Goal: Task Accomplishment & Management: Manage account settings

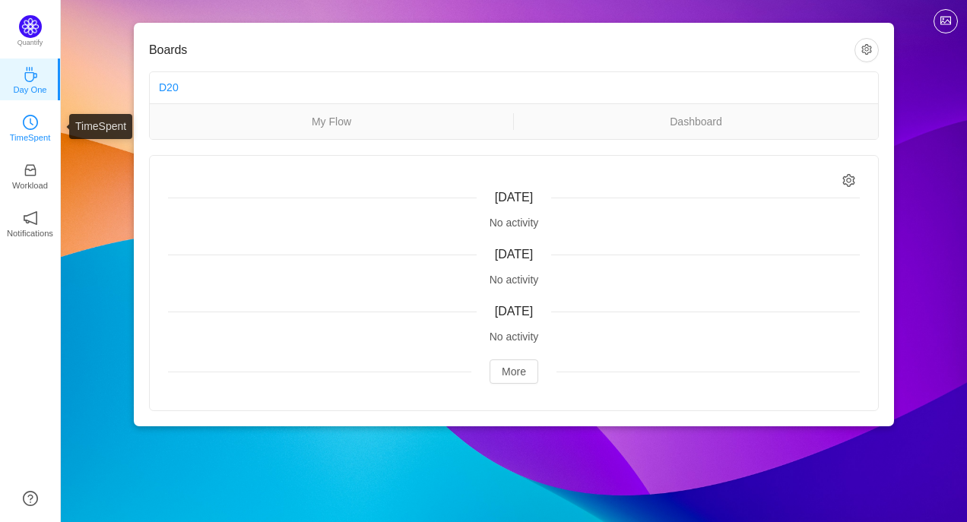
click at [28, 136] on p "TimeSpent" at bounding box center [30, 138] width 41 height 14
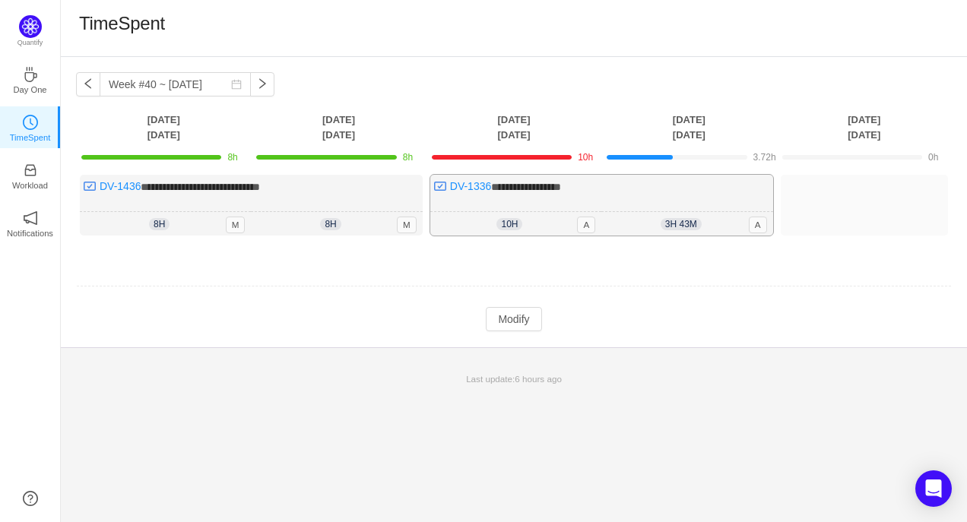
click at [730, 207] on div "**********" at bounding box center [601, 205] width 343 height 61
click at [503, 322] on button "Modify" at bounding box center [513, 319] width 55 height 24
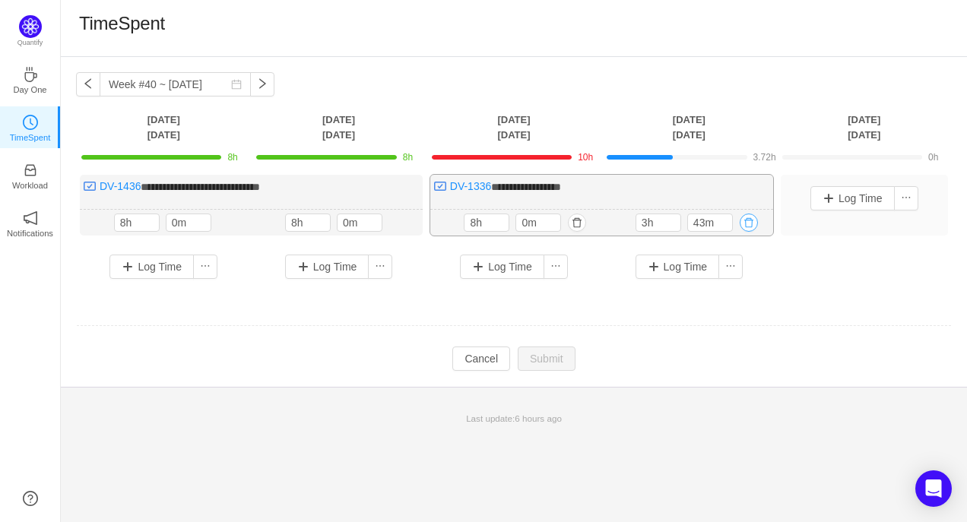
click at [747, 220] on button "button" at bounding box center [748, 223] width 18 height 18
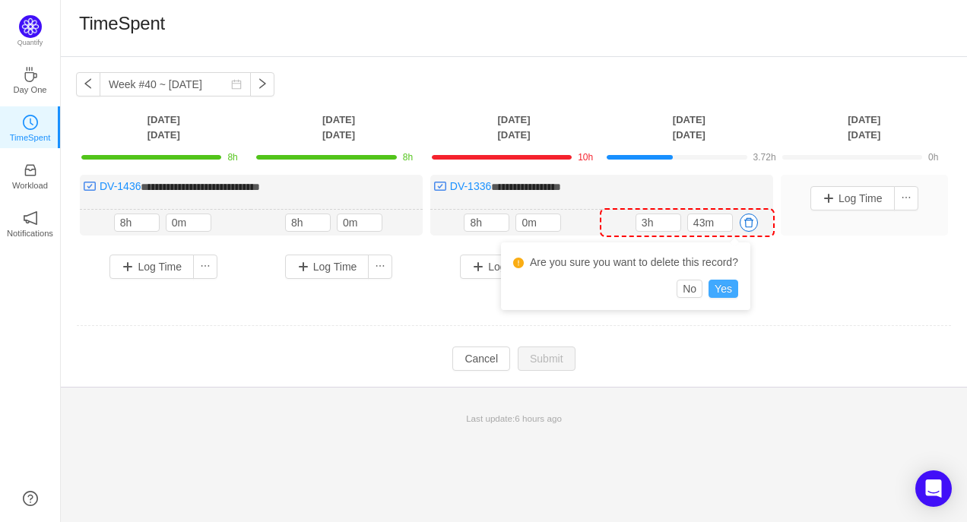
click at [730, 288] on button "Yes" at bounding box center [723, 289] width 30 height 18
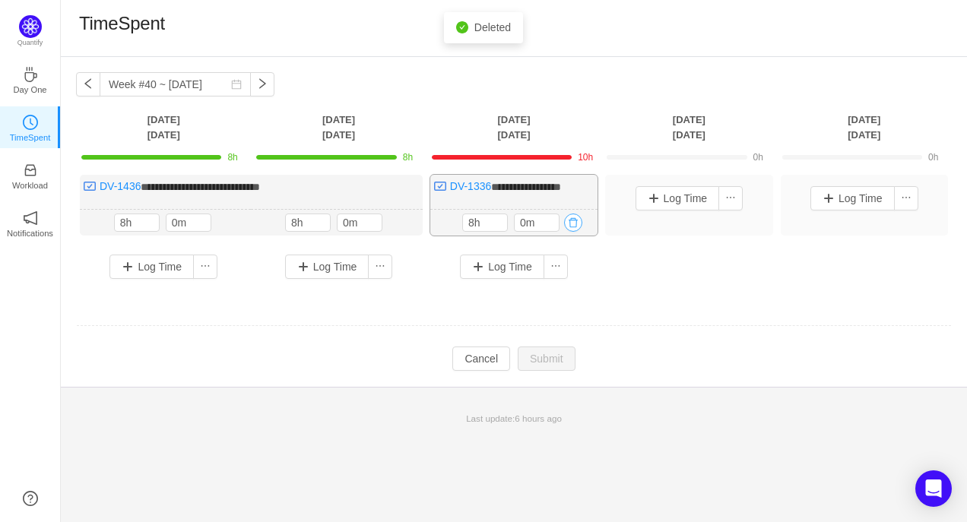
click at [577, 224] on button "button" at bounding box center [573, 223] width 18 height 18
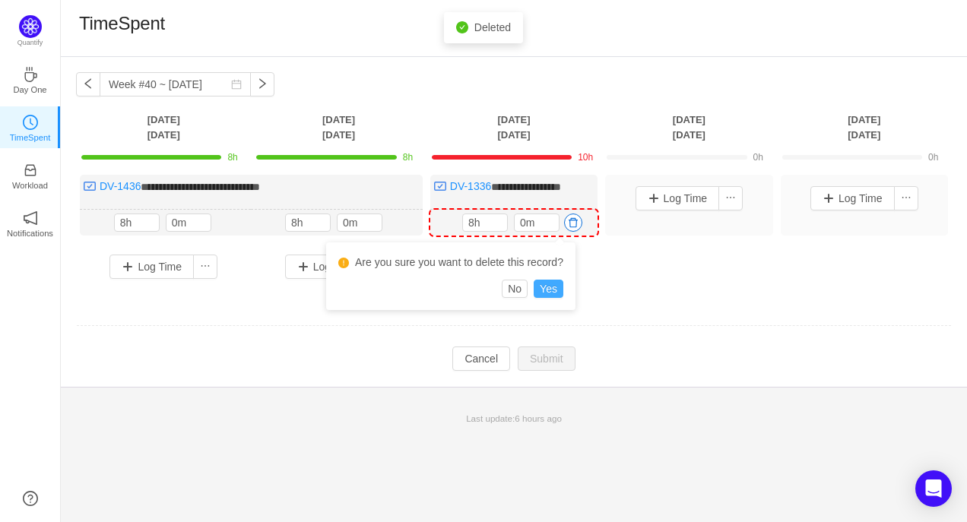
click at [556, 293] on button "Yes" at bounding box center [549, 289] width 30 height 18
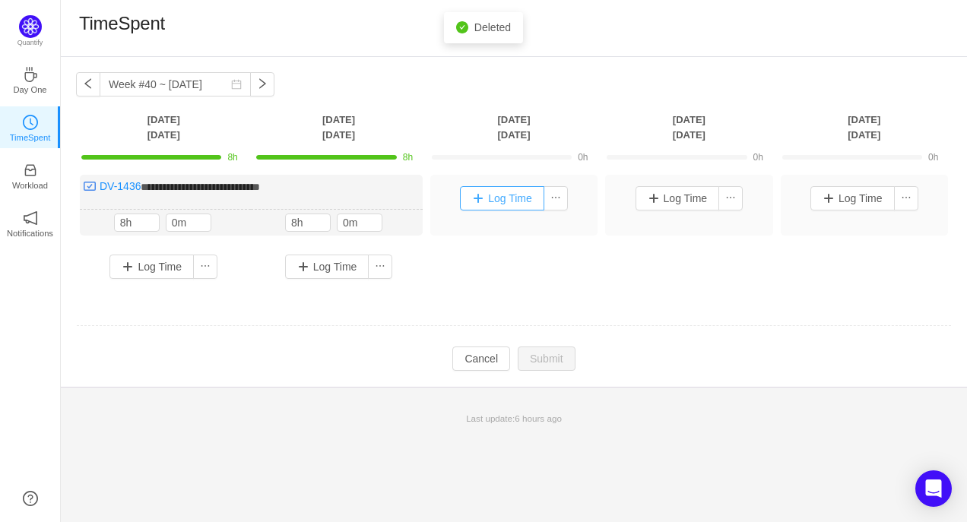
click at [473, 195] on button "Log Time" at bounding box center [502, 198] width 84 height 24
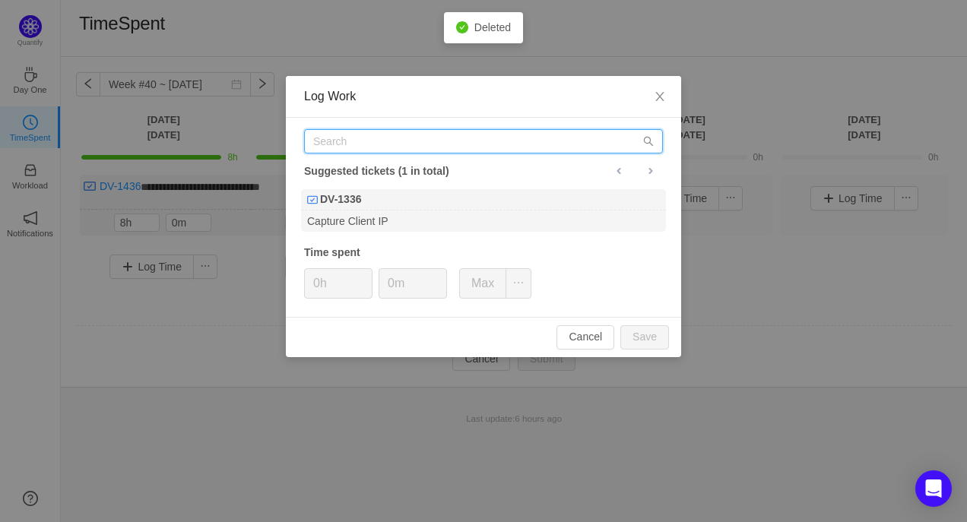
click at [413, 132] on input "text" at bounding box center [483, 141] width 359 height 24
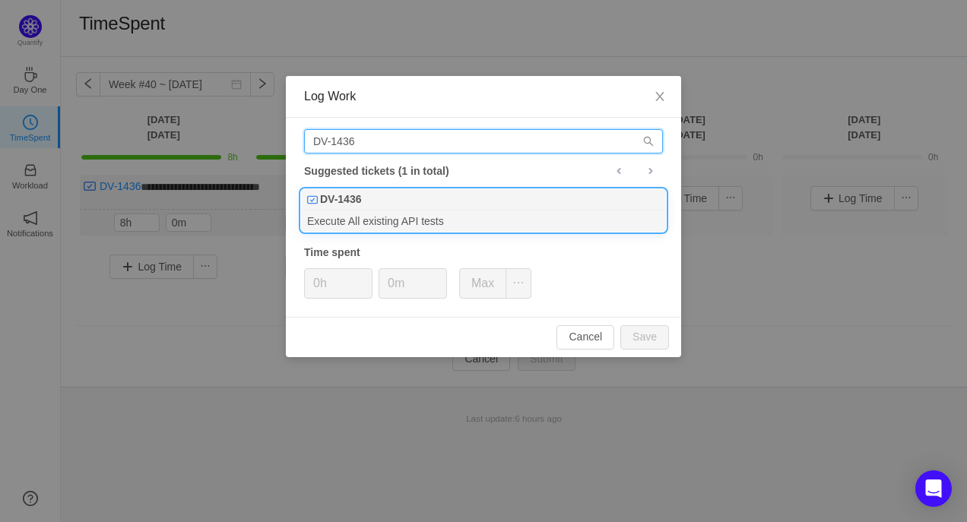
type input "DV-1436"
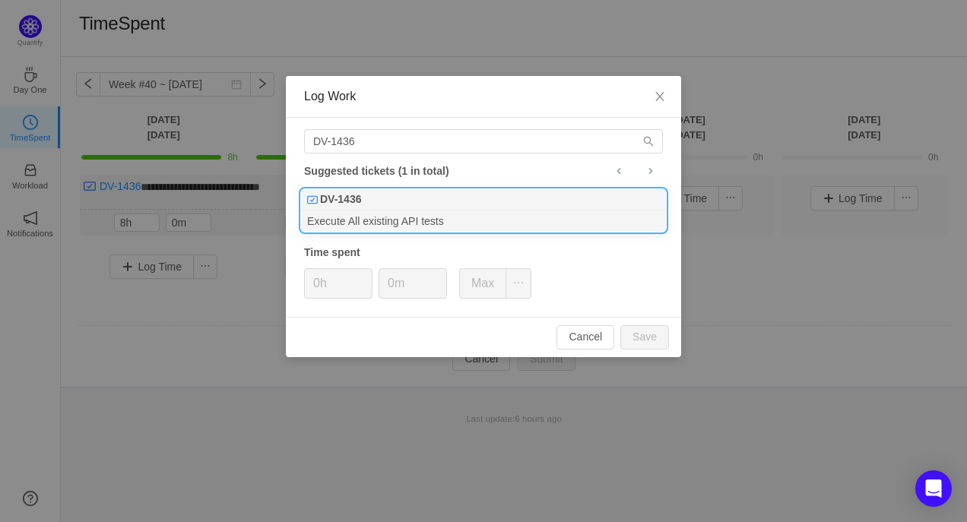
click at [388, 208] on div "DV-1436" at bounding box center [483, 199] width 365 height 21
click at [363, 277] on icon "icon: up" at bounding box center [364, 278] width 5 height 5
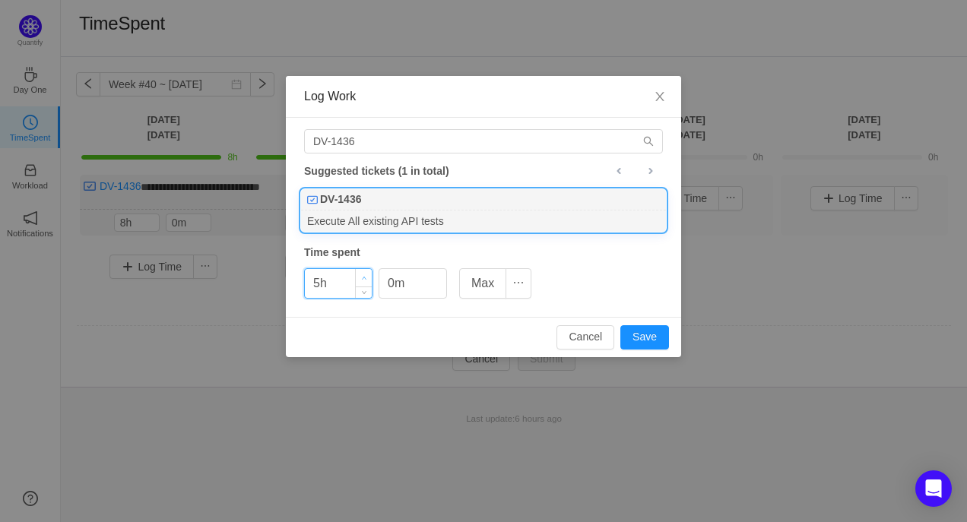
click at [363, 277] on icon "icon: up" at bounding box center [364, 278] width 5 height 5
click at [636, 336] on button "Save" at bounding box center [644, 337] width 49 height 24
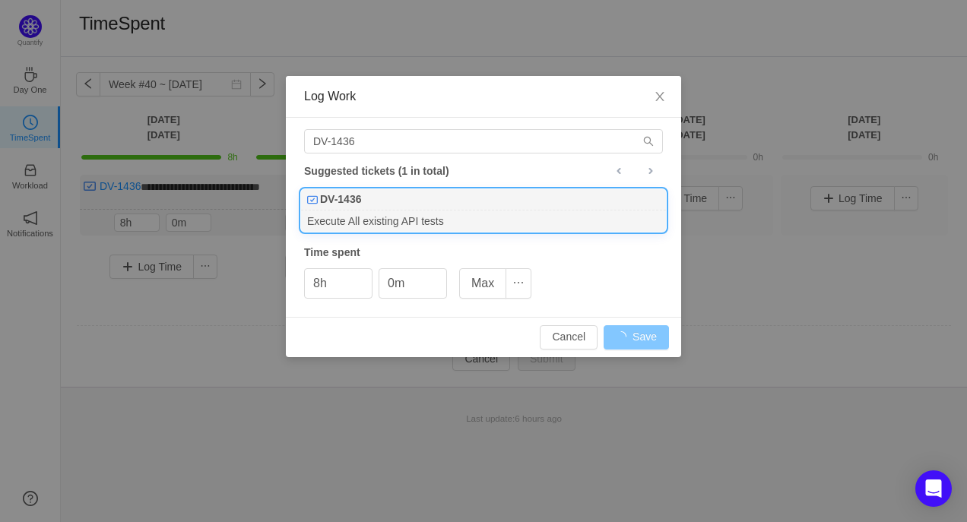
type input "0h"
